Goal: Information Seeking & Learning: Compare options

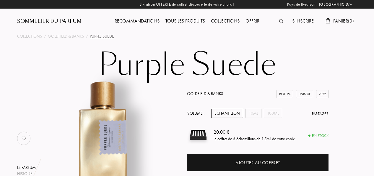
select select "FR"
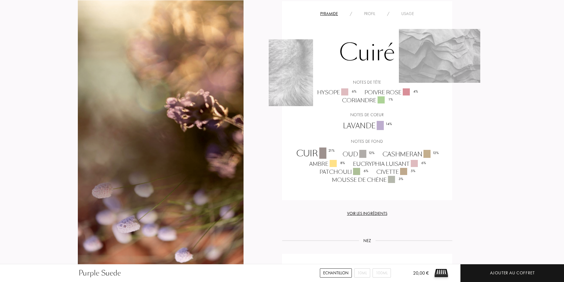
scroll to position [473, 0]
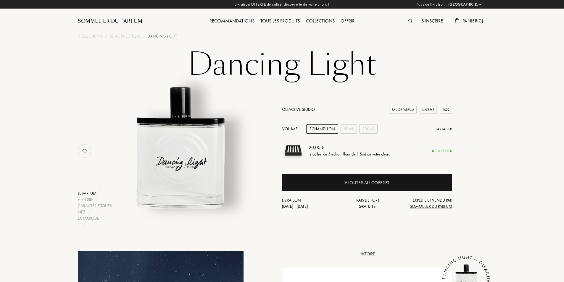
select select "FR"
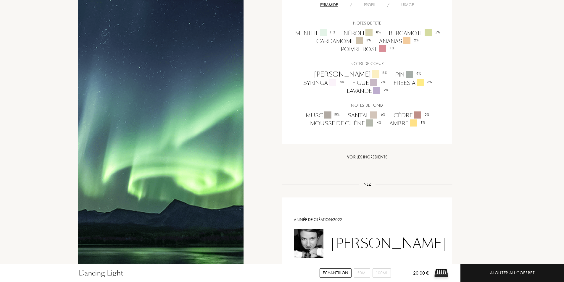
scroll to position [401, 0]
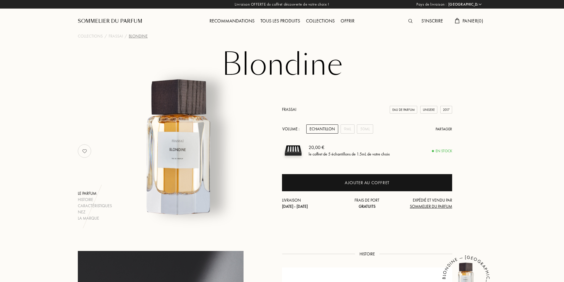
select select "FR"
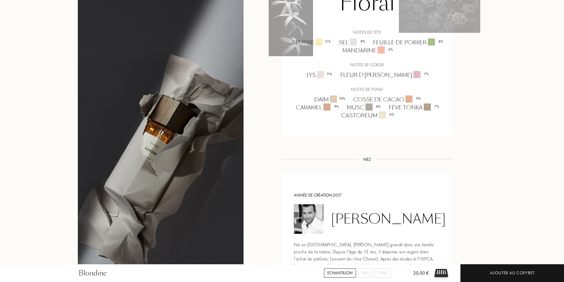
scroll to position [458, 0]
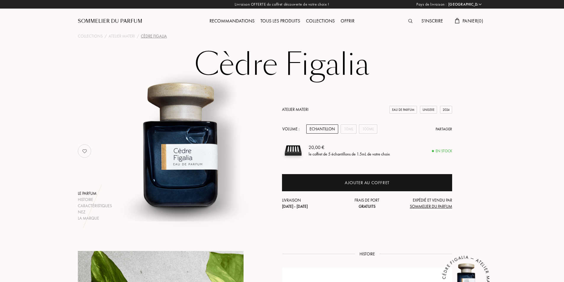
select select "FR"
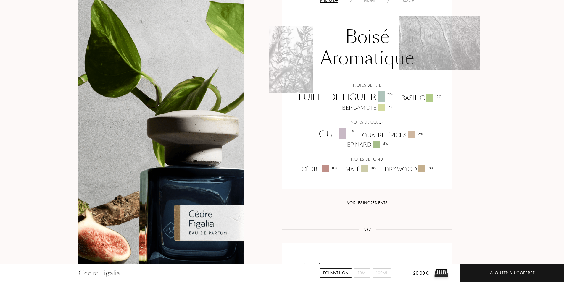
scroll to position [433, 0]
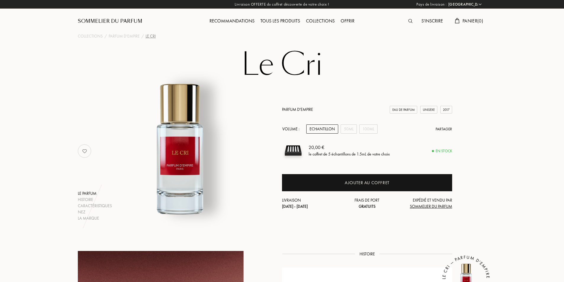
select select "FR"
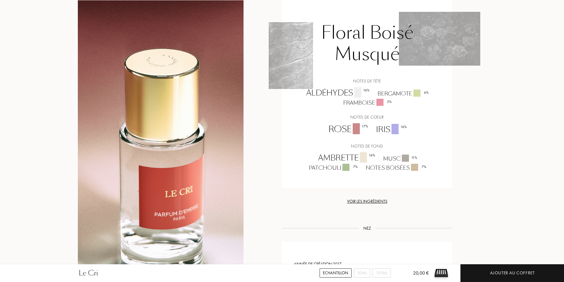
scroll to position [552, 0]
drag, startPoint x: 328, startPoint y: 138, endPoint x: 404, endPoint y: 135, distance: 75.8
click at [404, 135] on div "Rose 17 % Iris 16 %" at bounding box center [367, 128] width 86 height 12
